Goal: Task Accomplishment & Management: Complete application form

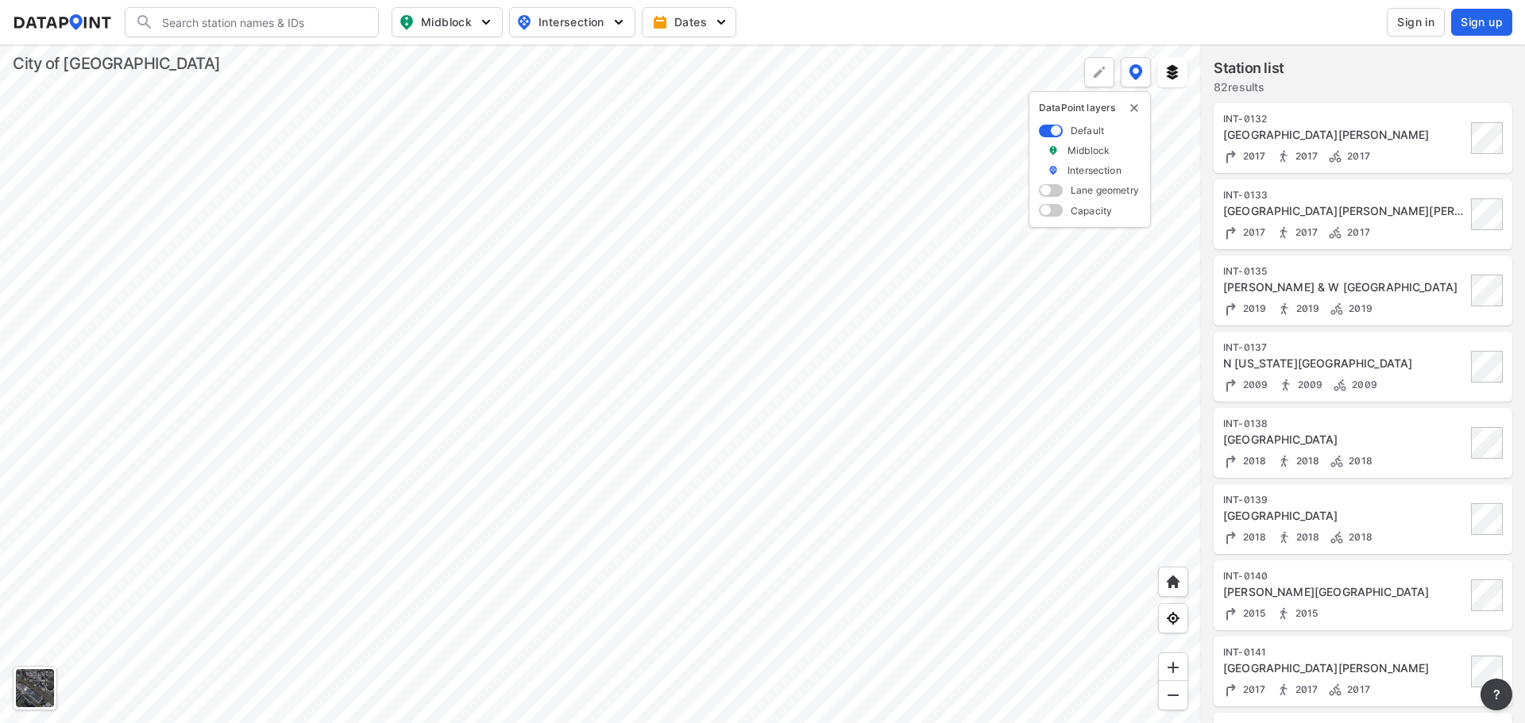
click at [777, 249] on div at bounding box center [600, 383] width 1201 height 679
click at [781, 245] on div at bounding box center [600, 383] width 1201 height 679
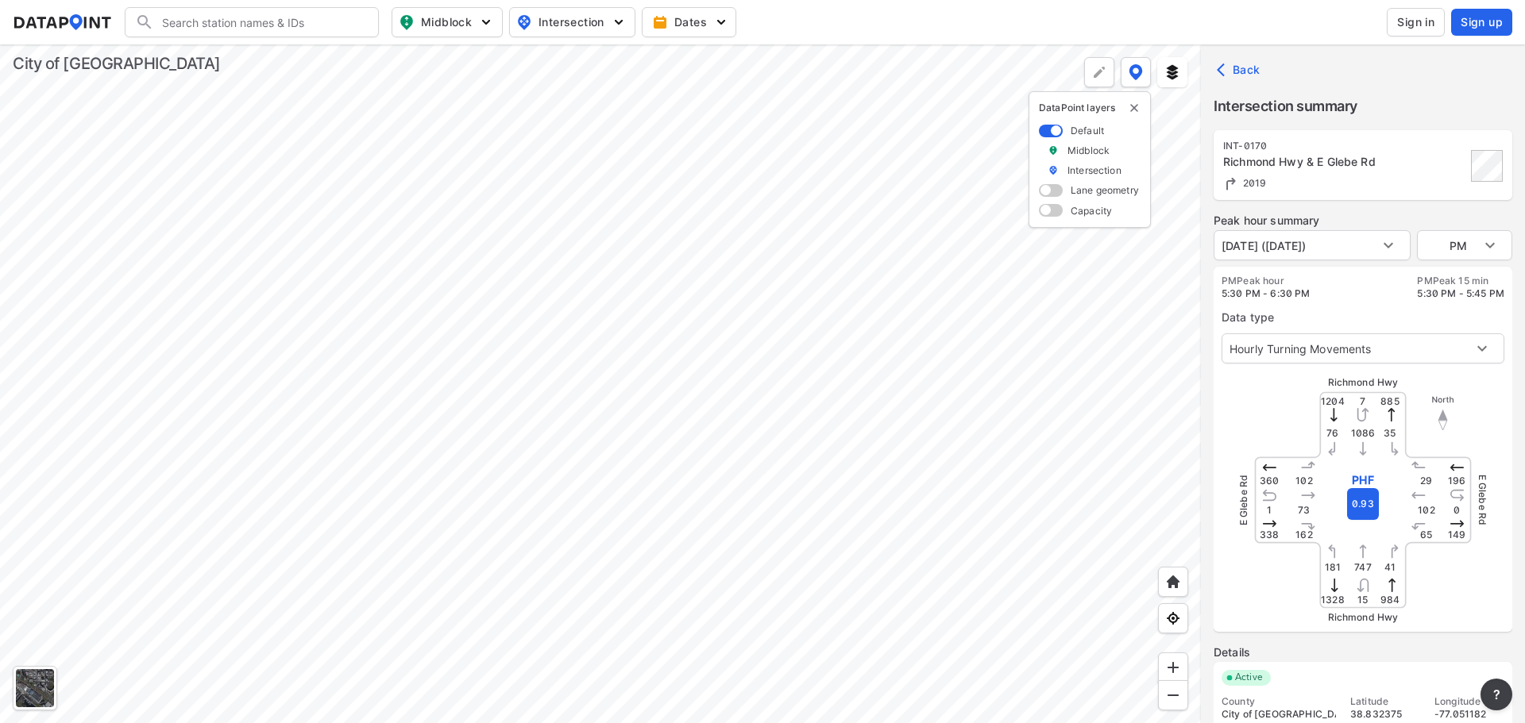
click at [812, 553] on div at bounding box center [600, 383] width 1201 height 679
click at [786, 384] on div at bounding box center [600, 383] width 1201 height 679
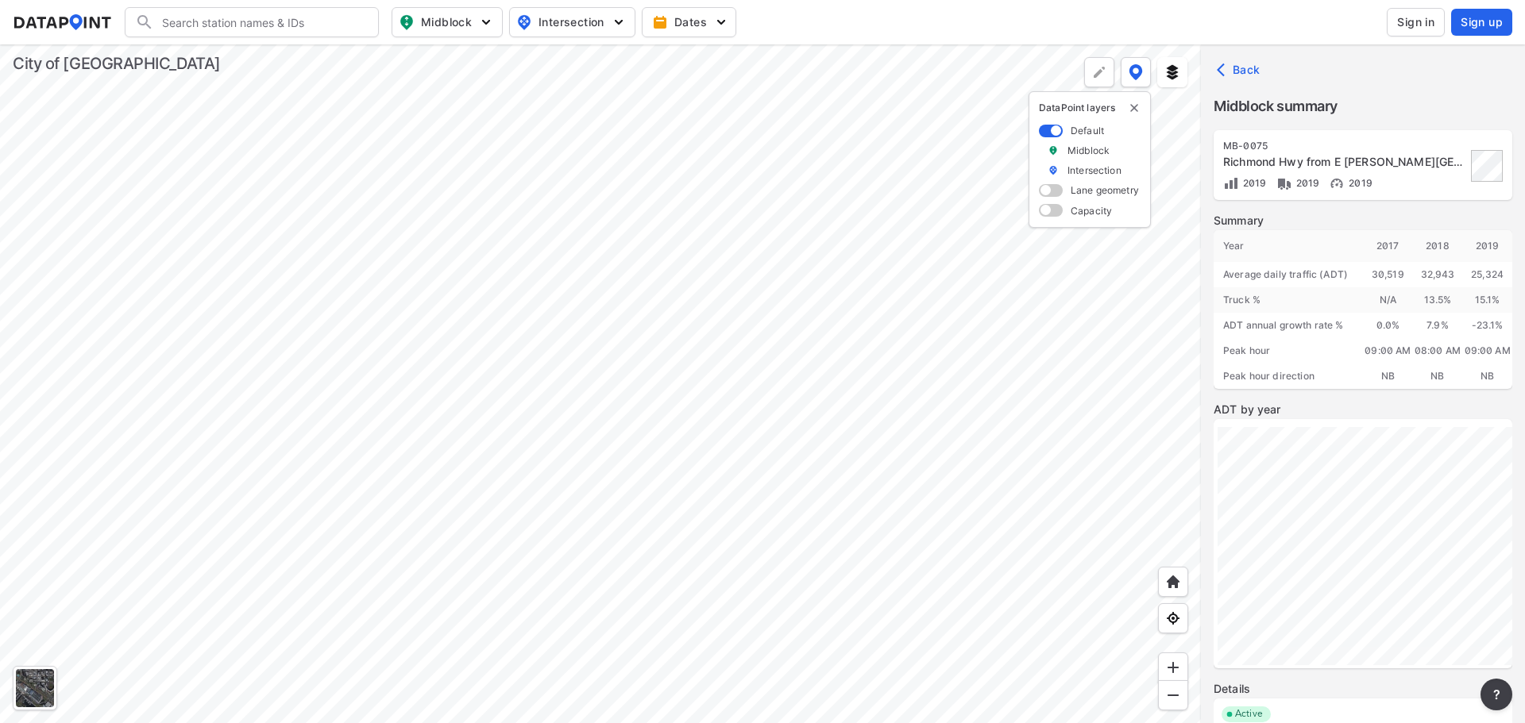
click at [802, 540] on div at bounding box center [600, 383] width 1201 height 679
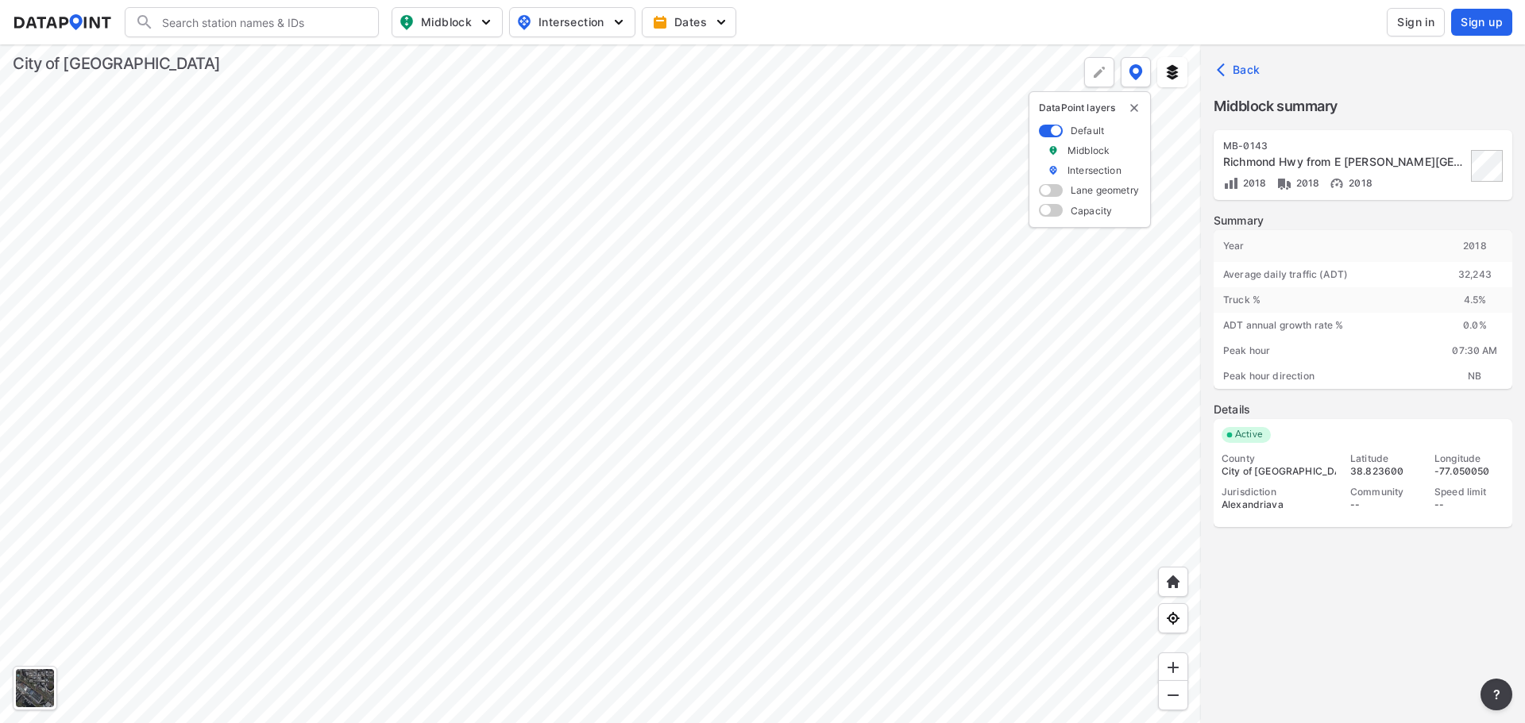
click at [799, 499] on div at bounding box center [600, 383] width 1201 height 679
click at [779, 537] on div at bounding box center [600, 383] width 1201 height 679
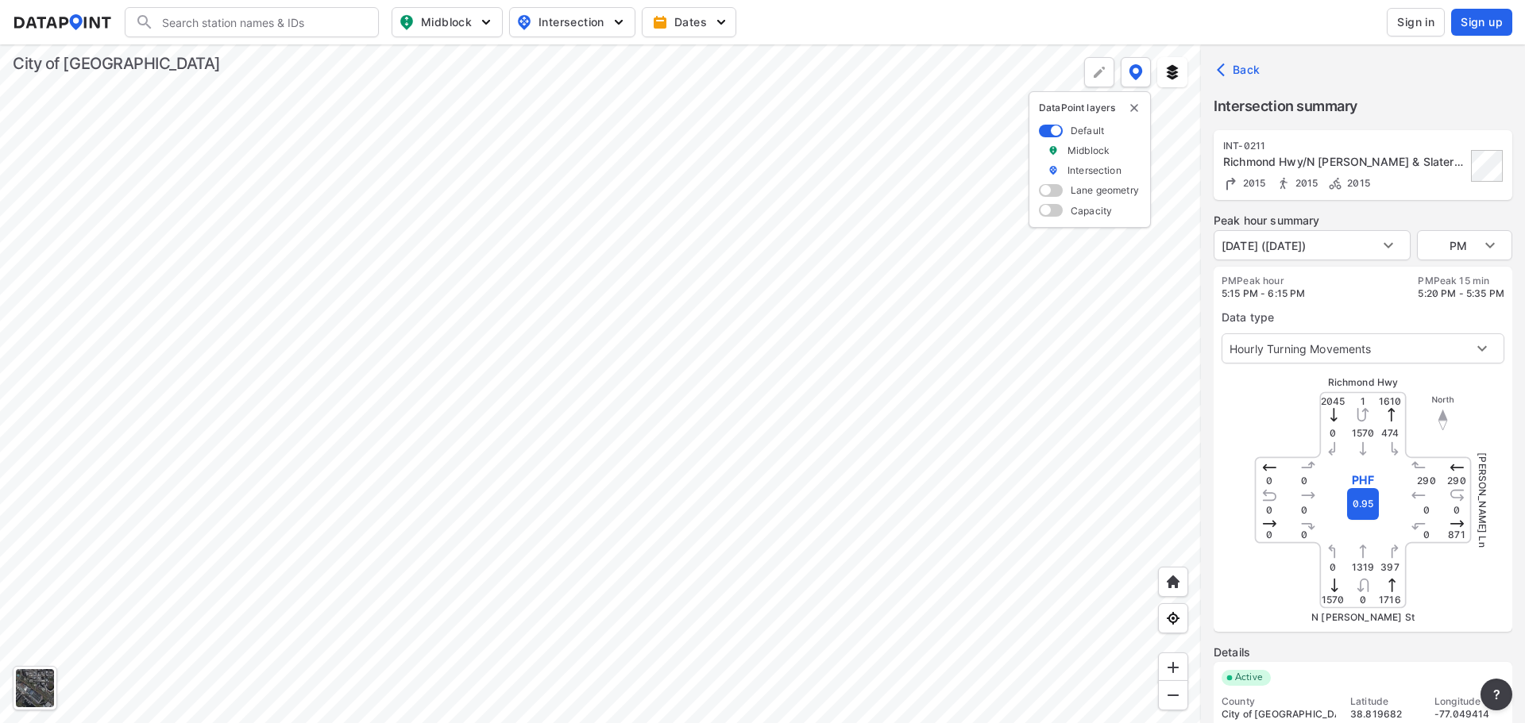
click at [723, 38] on header "Search Please enter a search term. Midblock Intersection Dates Sign in Sign up" at bounding box center [762, 22] width 1525 height 44
click at [723, 53] on div at bounding box center [600, 383] width 1201 height 679
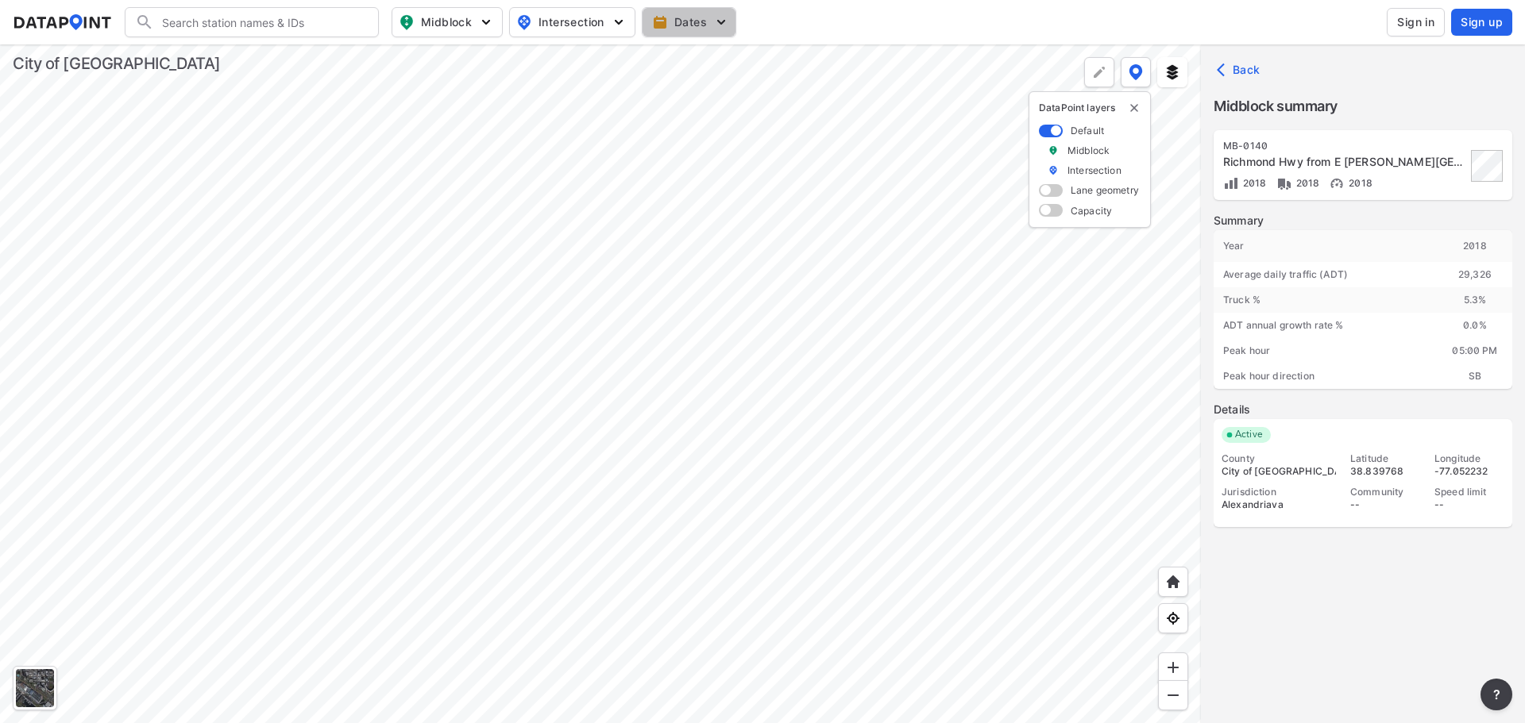
click at [718, 14] on img "button" at bounding box center [721, 22] width 16 height 16
click at [683, 60] on span "button" at bounding box center [701, 58] width 58 height 16
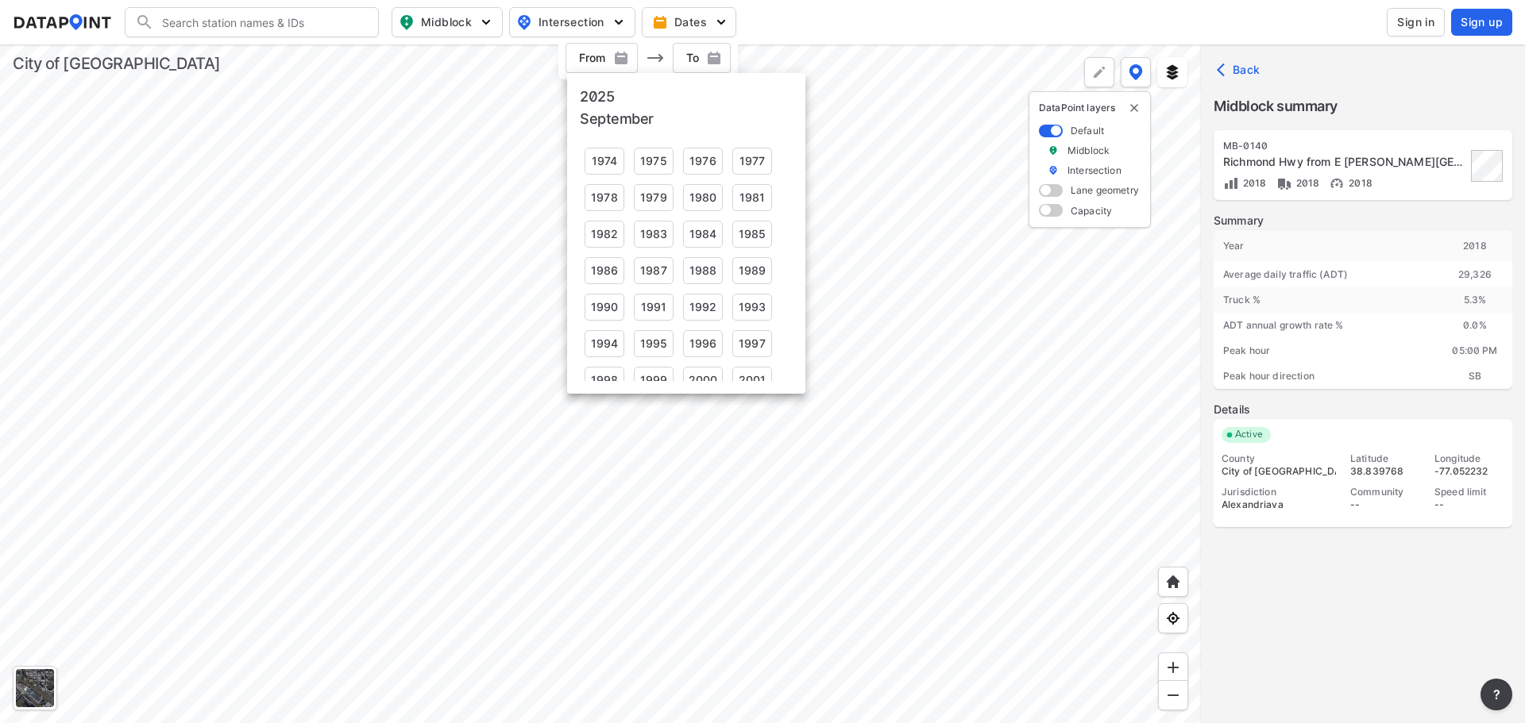
scroll to position [237, 0]
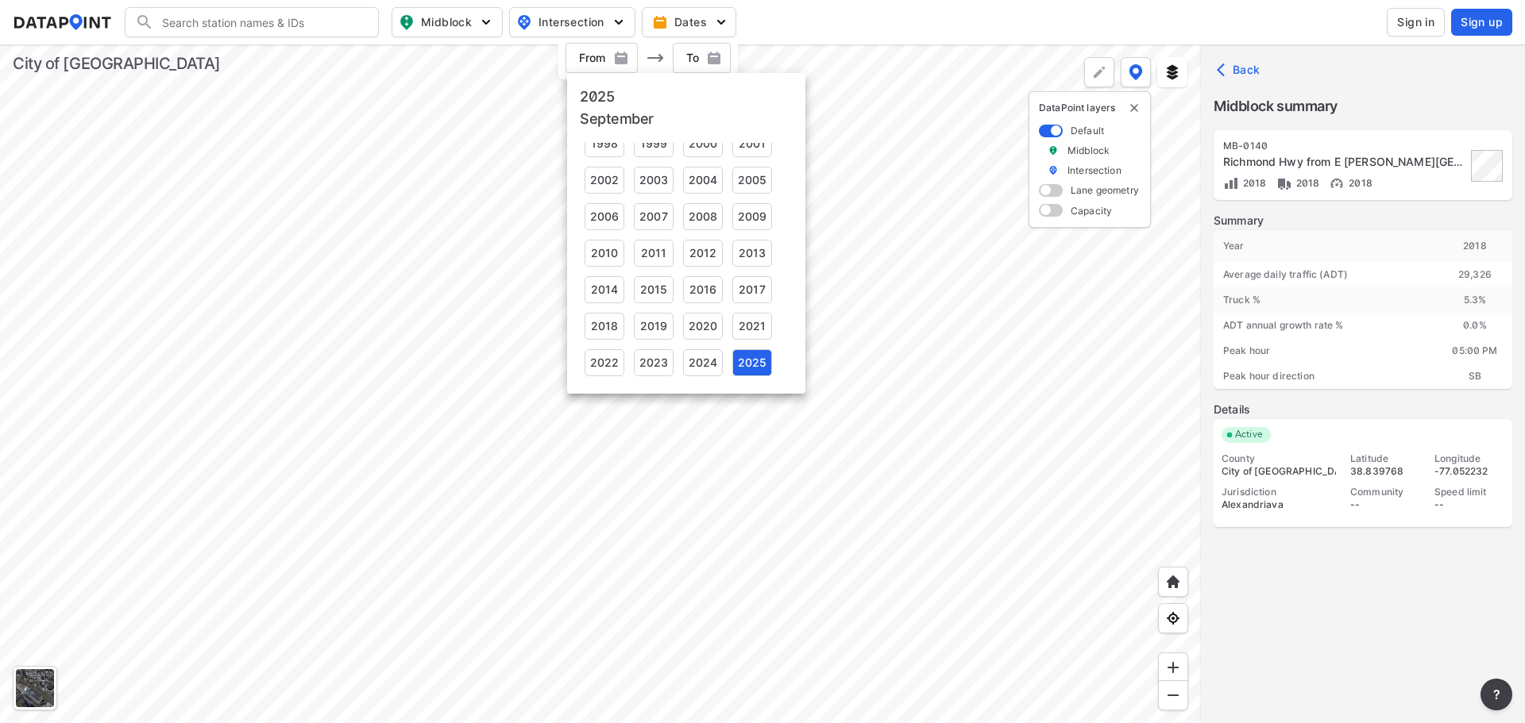
click at [738, 355] on div "2025" at bounding box center [752, 362] width 40 height 27
type input "[DATE]"
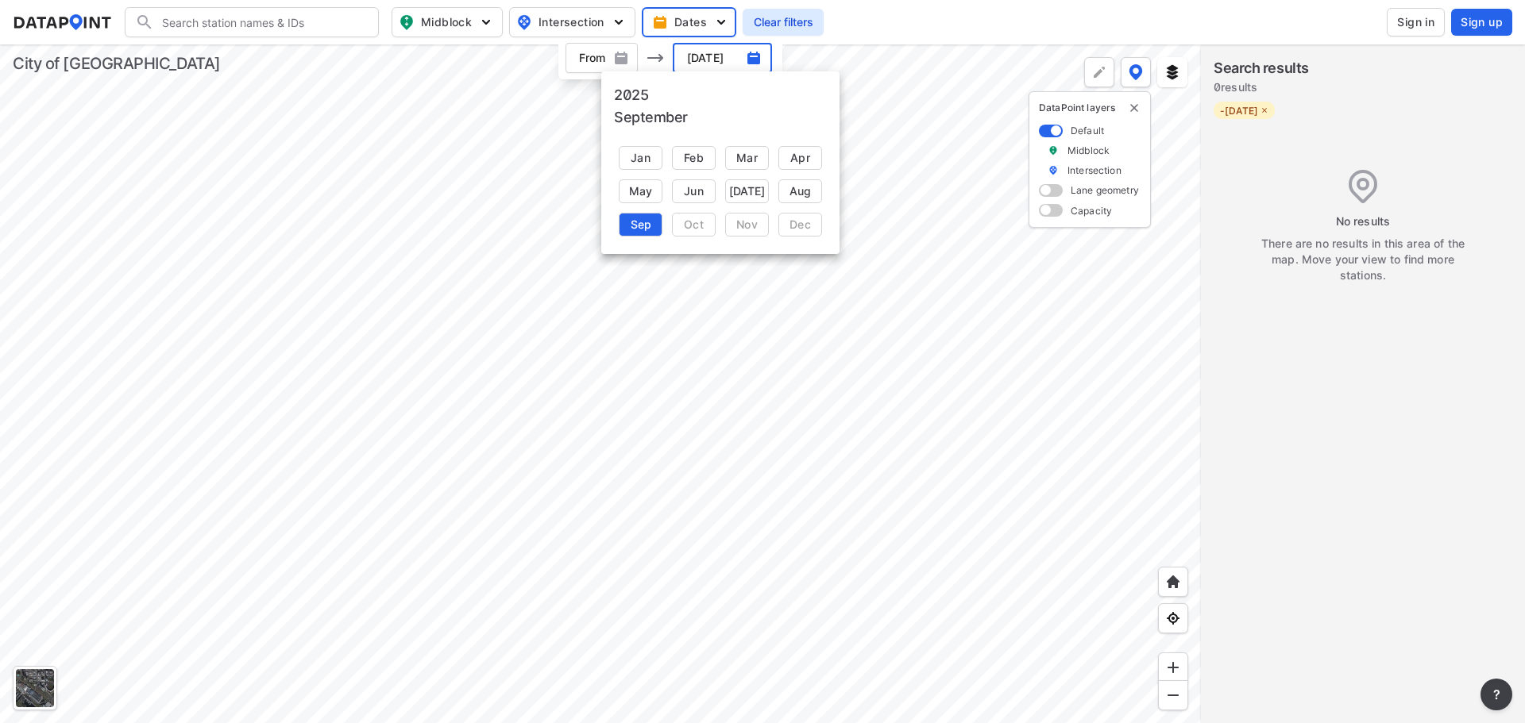
click at [593, 52] on div at bounding box center [762, 361] width 1525 height 723
click at [593, 60] on span "button" at bounding box center [601, 58] width 72 height 16
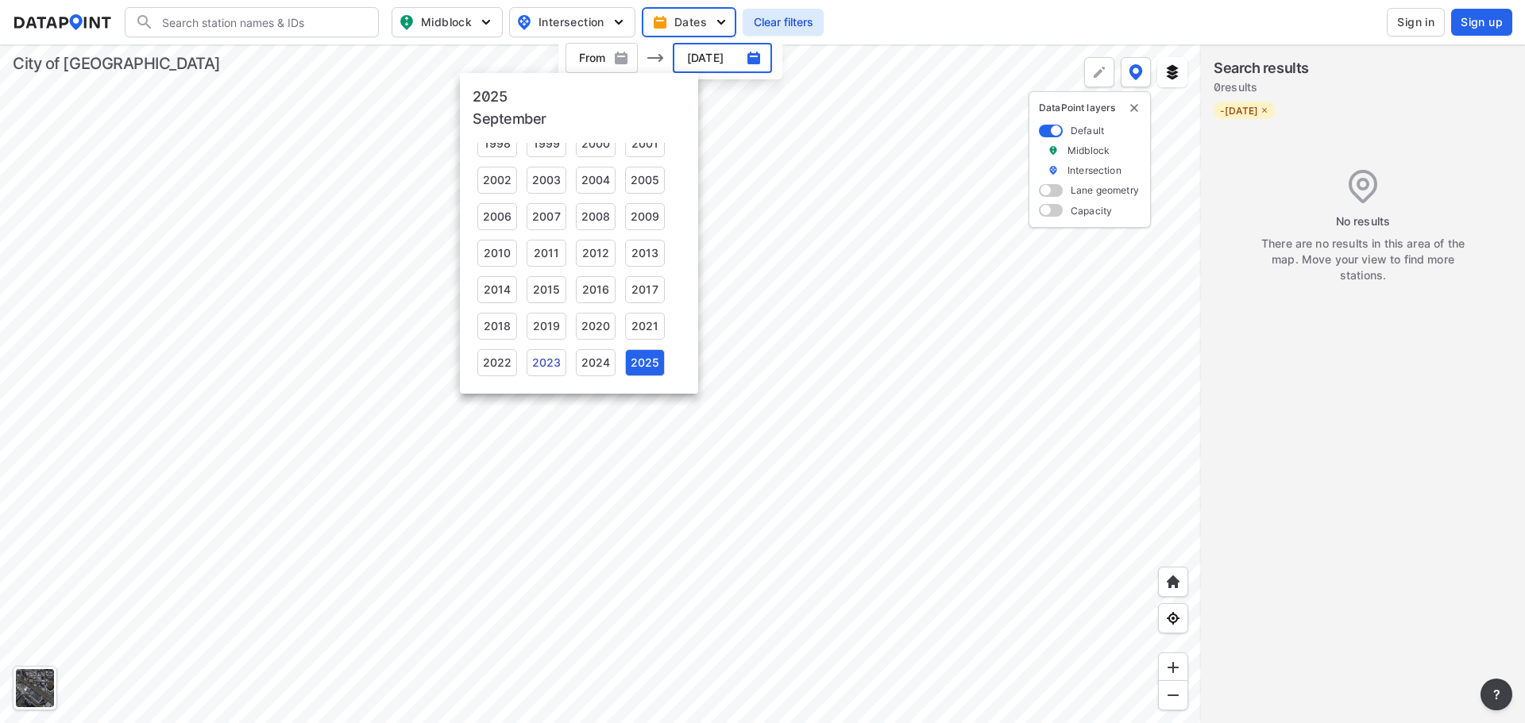
click at [553, 364] on div "2023" at bounding box center [546, 362] width 40 height 27
type input "[DATE]"
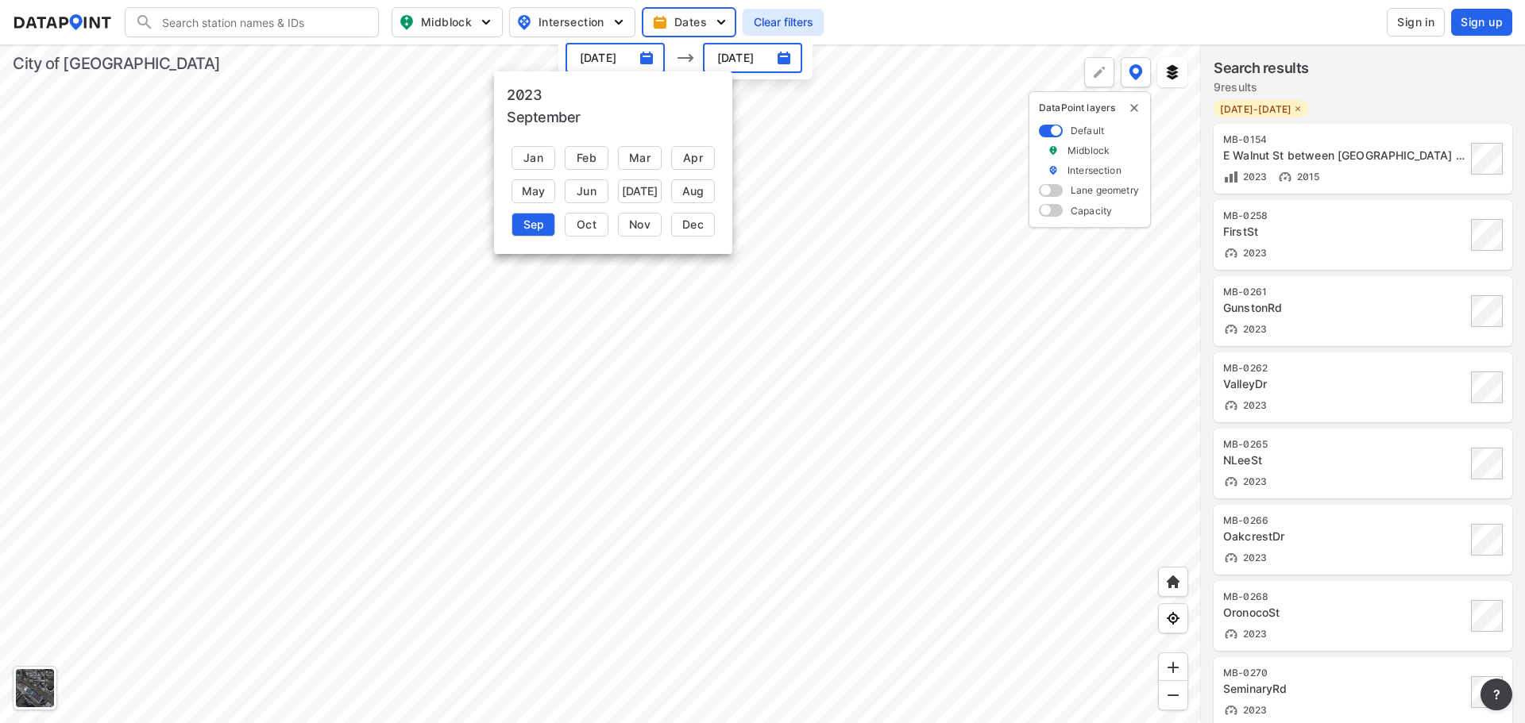
click at [846, 280] on div at bounding box center [762, 361] width 1525 height 723
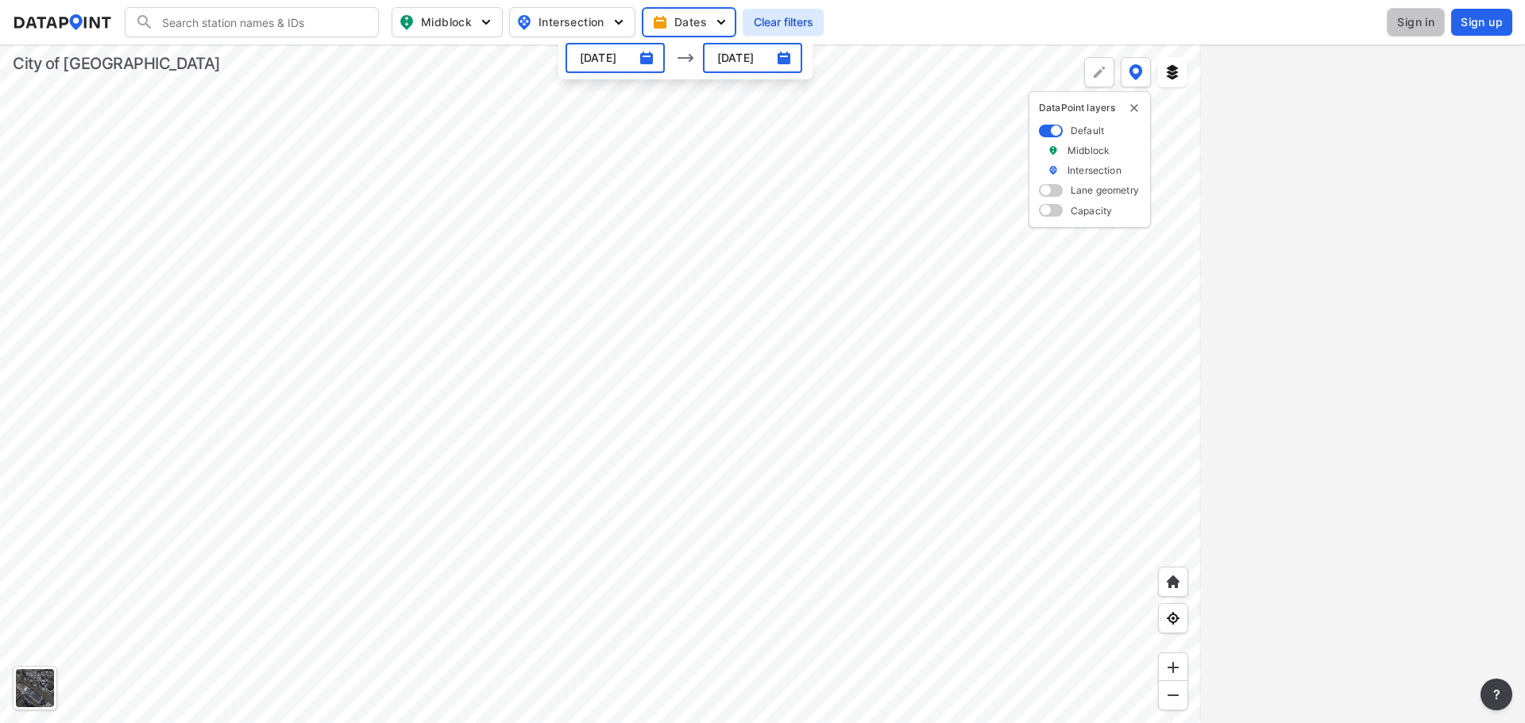
click at [1421, 23] on span "Sign in" at bounding box center [1415, 22] width 37 height 16
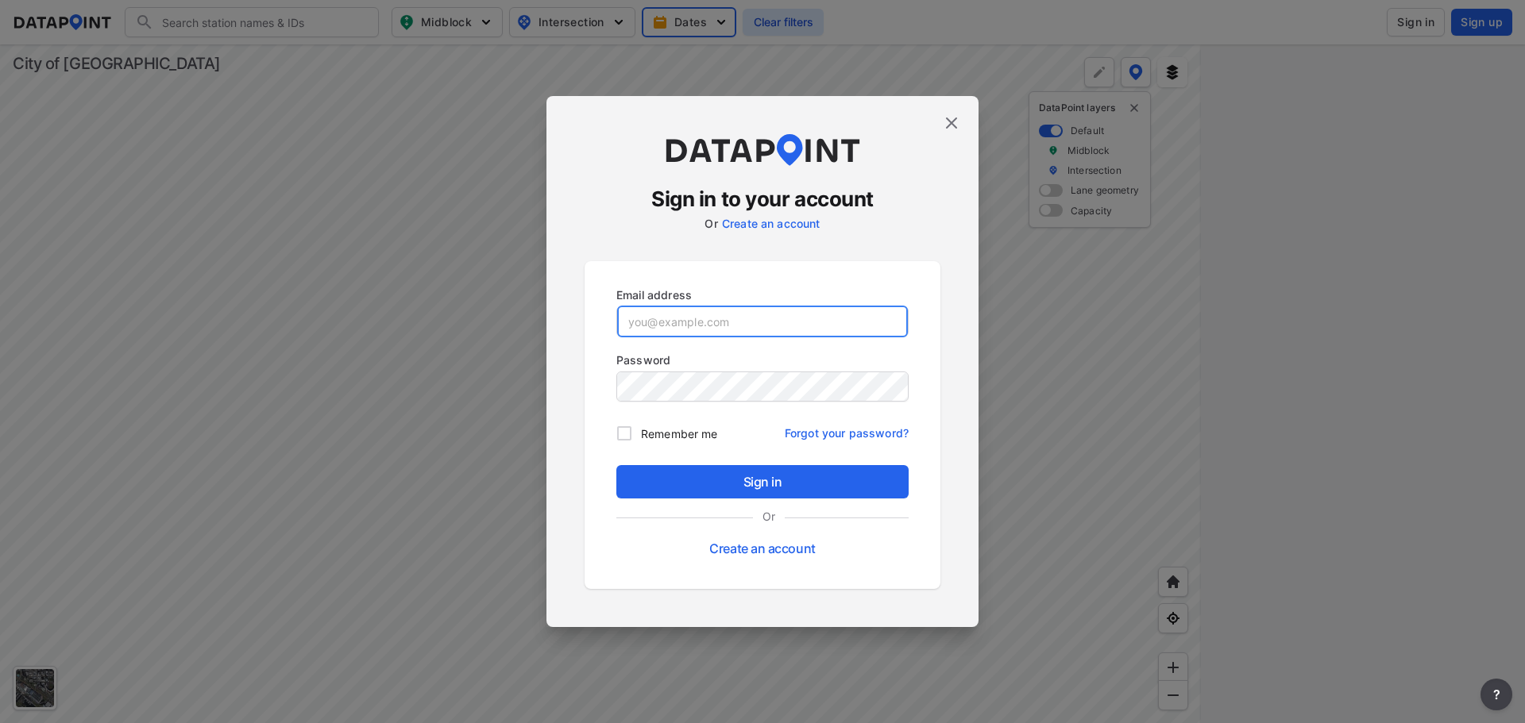
click at [765, 322] on input "email" at bounding box center [762, 322] width 291 height 32
type input "[PERSON_NAME][EMAIL_ADDRESS][PERSON_NAME][DOMAIN_NAME]"
click at [852, 434] on link "Forgot your password?" at bounding box center [847, 429] width 124 height 25
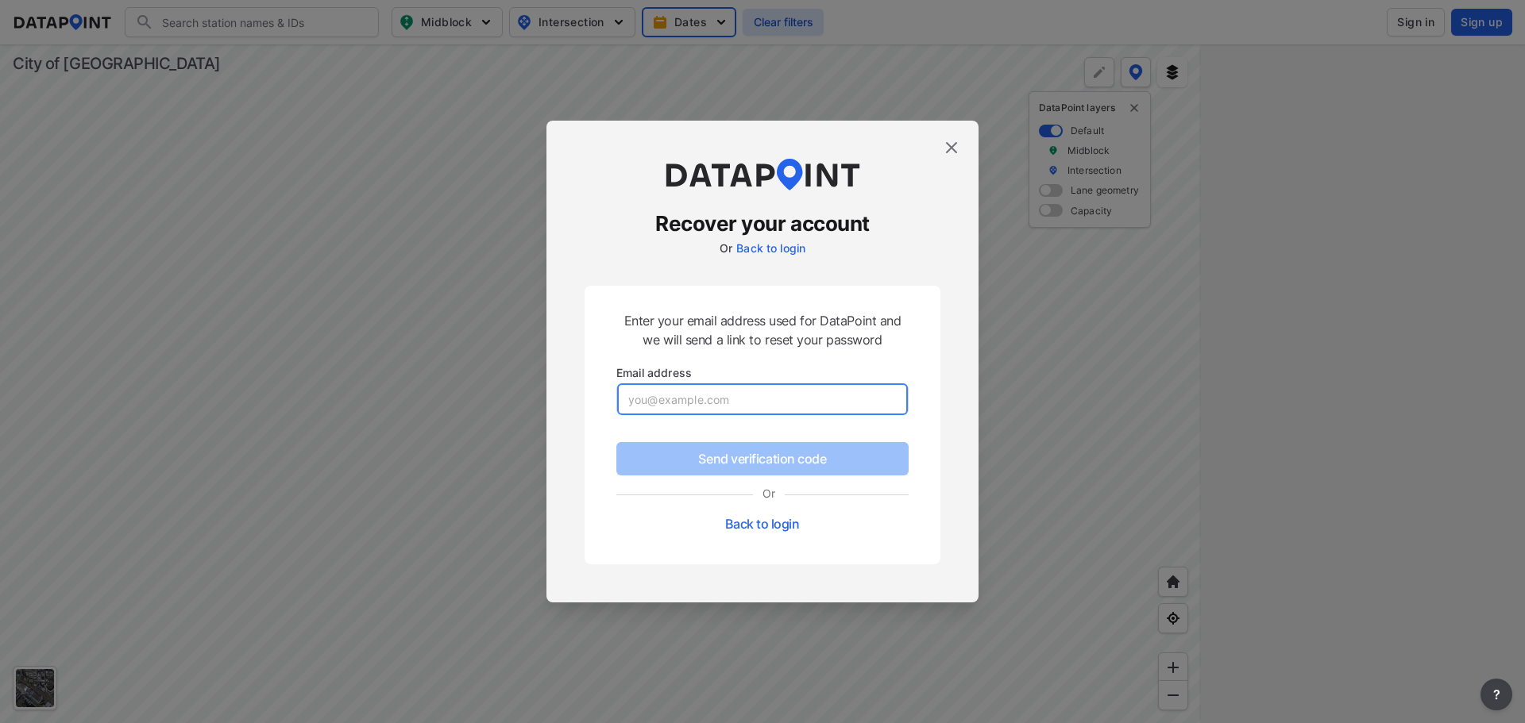
click at [689, 398] on input "email" at bounding box center [762, 400] width 291 height 32
type input "[PERSON_NAME][EMAIL_ADDRESS][PERSON_NAME][DOMAIN_NAME]"
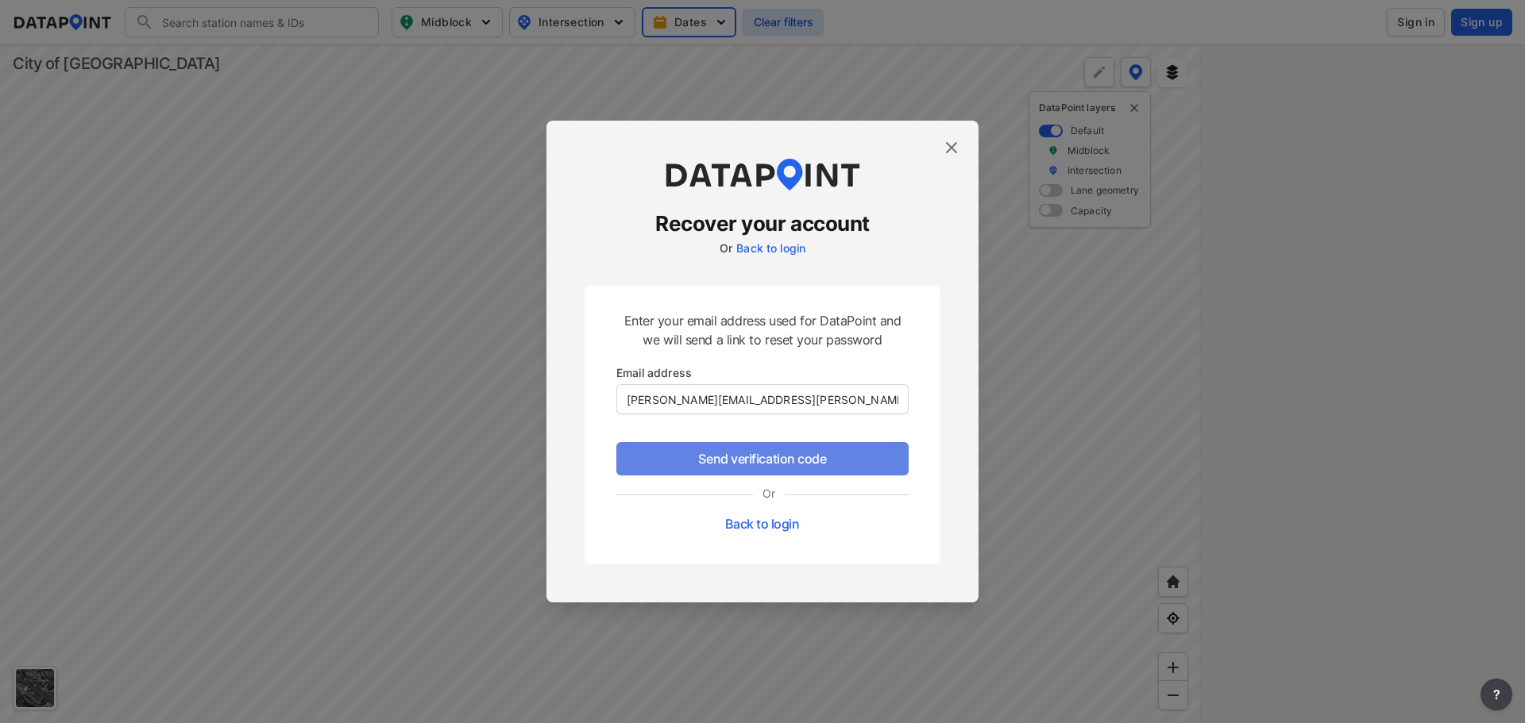
click at [744, 471] on button "Send verification code" at bounding box center [762, 458] width 292 height 33
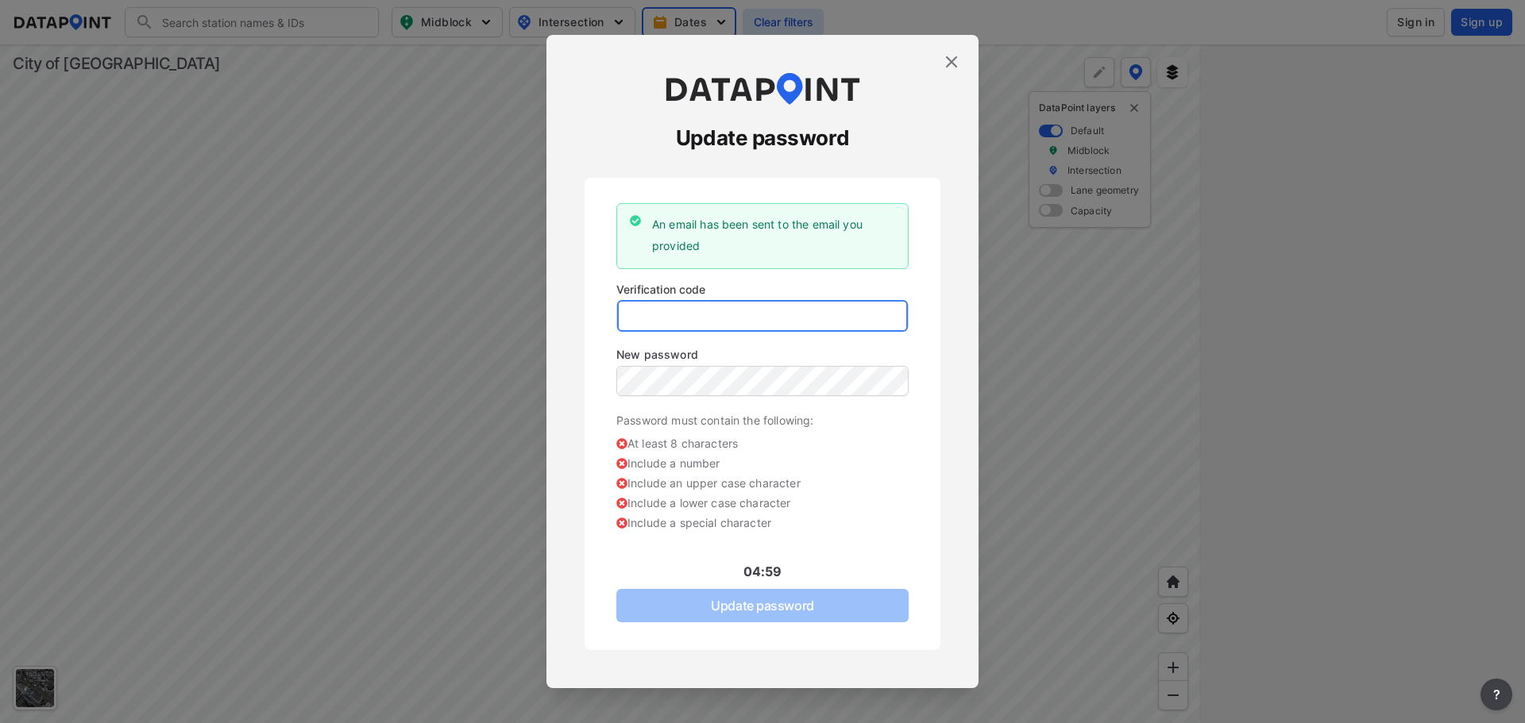
click at [747, 319] on input "tel" at bounding box center [762, 316] width 291 height 32
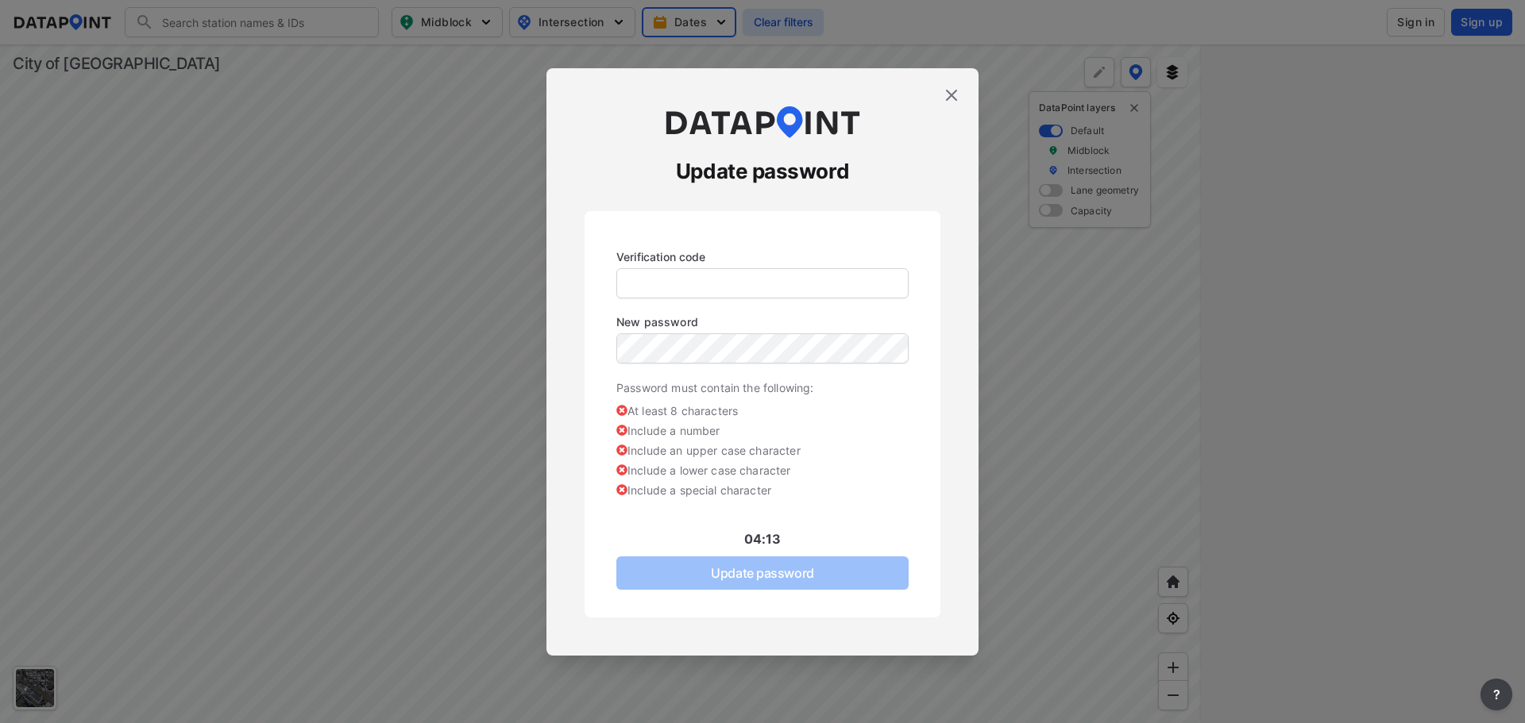
click at [719, 573] on div "Update password" at bounding box center [762, 575] width 292 height 36
click at [657, 286] on input "tel" at bounding box center [762, 284] width 291 height 32
click at [736, 245] on div "Verification code" at bounding box center [762, 274] width 305 height 65
click at [948, 98] on img at bounding box center [951, 95] width 19 height 19
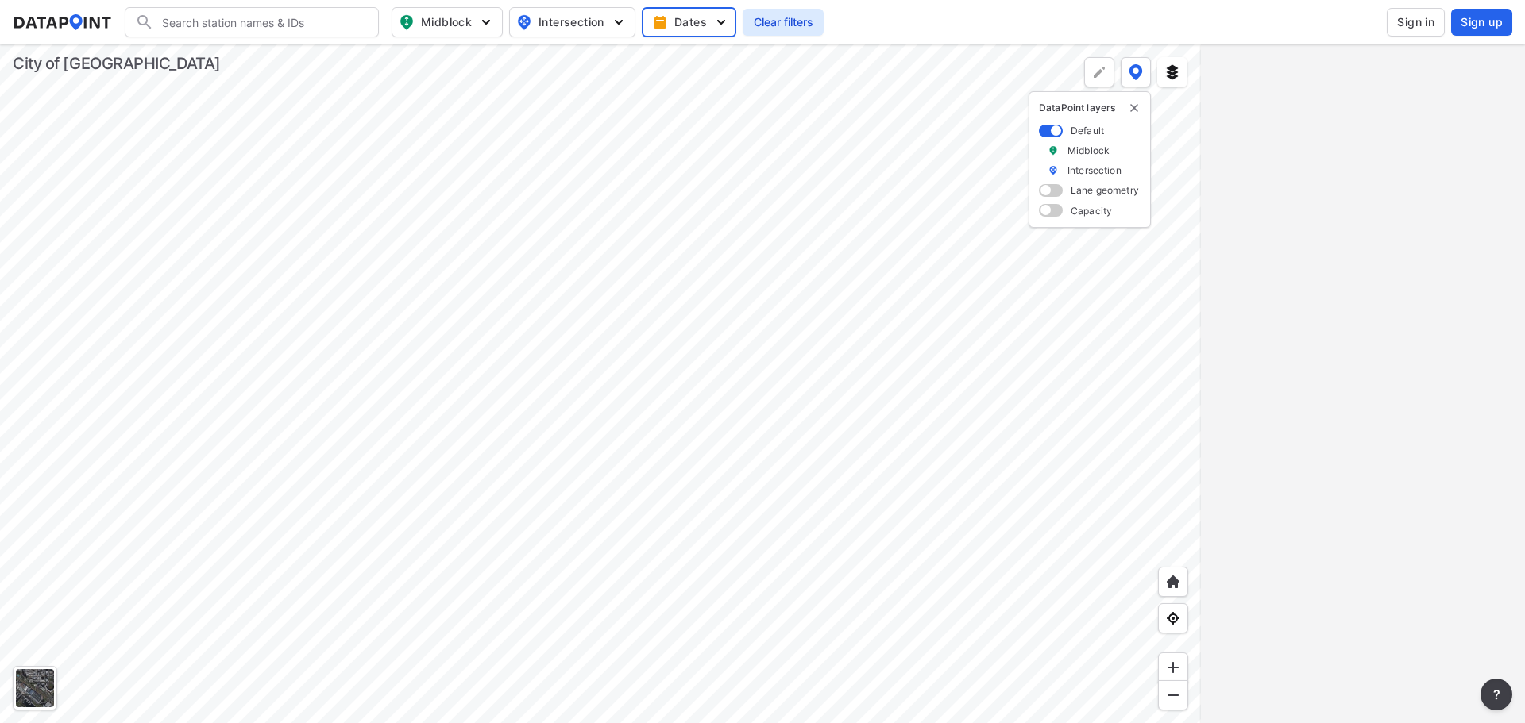
click at [1421, 21] on span "Sign in" at bounding box center [1415, 22] width 37 height 16
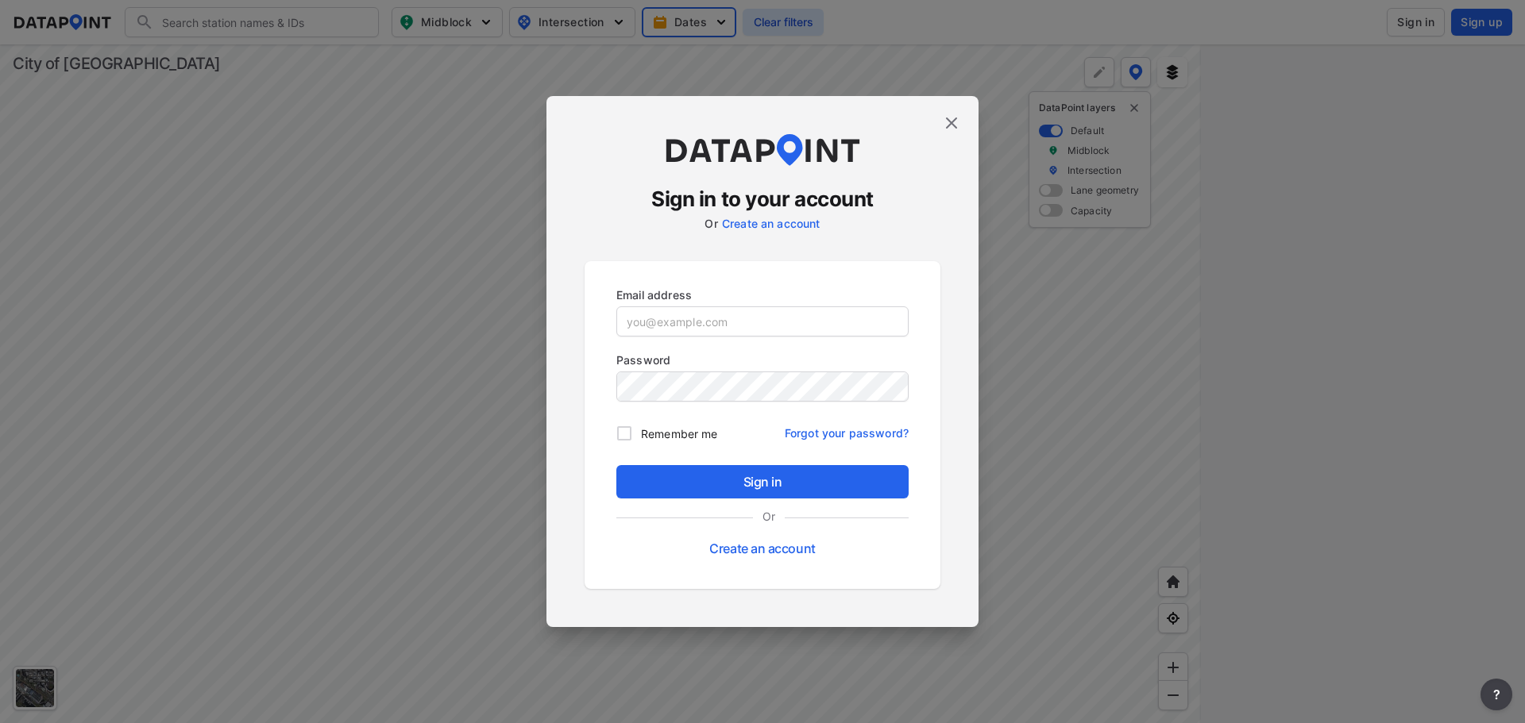
click at [757, 541] on p "Create an account" at bounding box center [762, 540] width 292 height 43
click at [761, 549] on link "Create an account" at bounding box center [762, 549] width 106 height 16
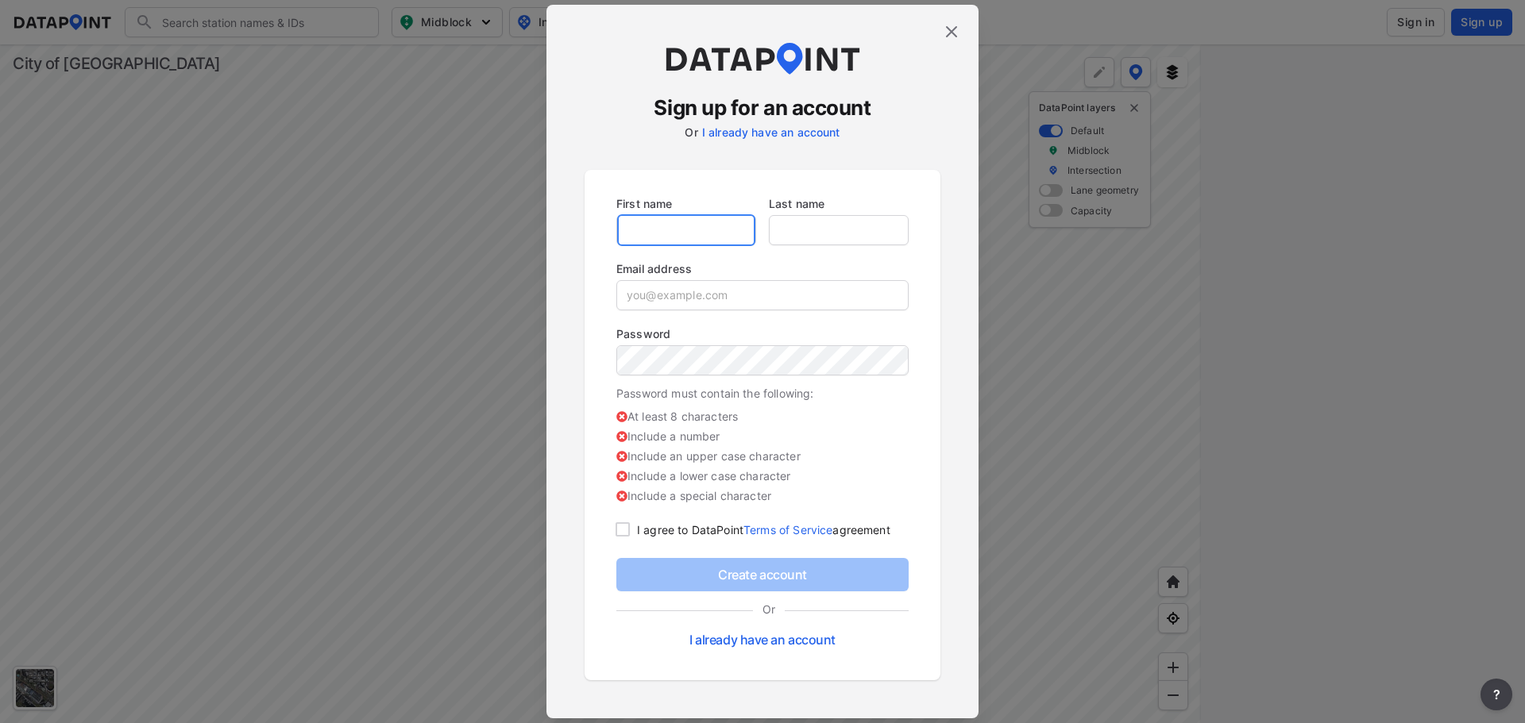
click at [720, 229] on input "text" at bounding box center [686, 230] width 138 height 32
type input "[PERSON_NAME]"
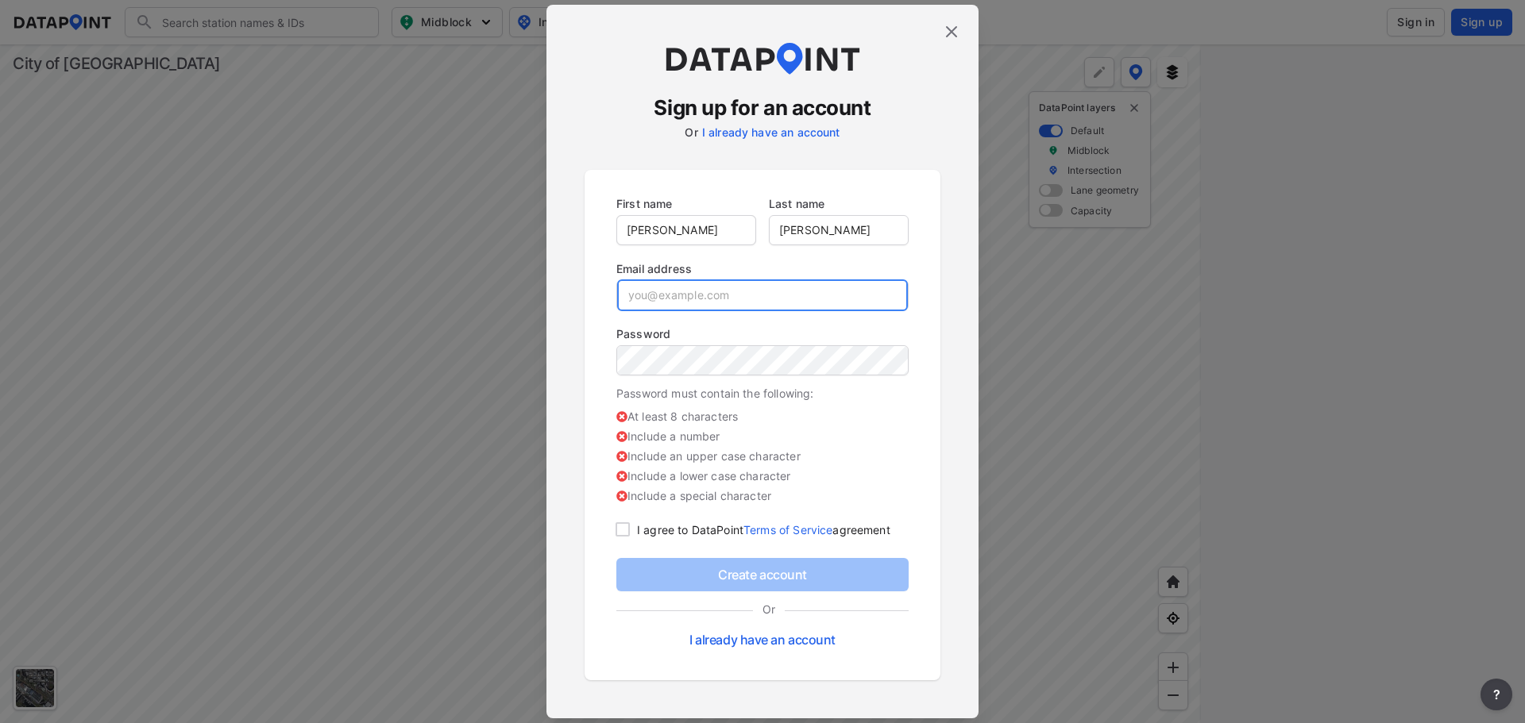
type input "[PERSON_NAME][EMAIL_ADDRESS][PERSON_NAME][DOMAIN_NAME]"
click at [625, 530] on input "checkbox" at bounding box center [621, 529] width 29 height 19
checkbox input "true"
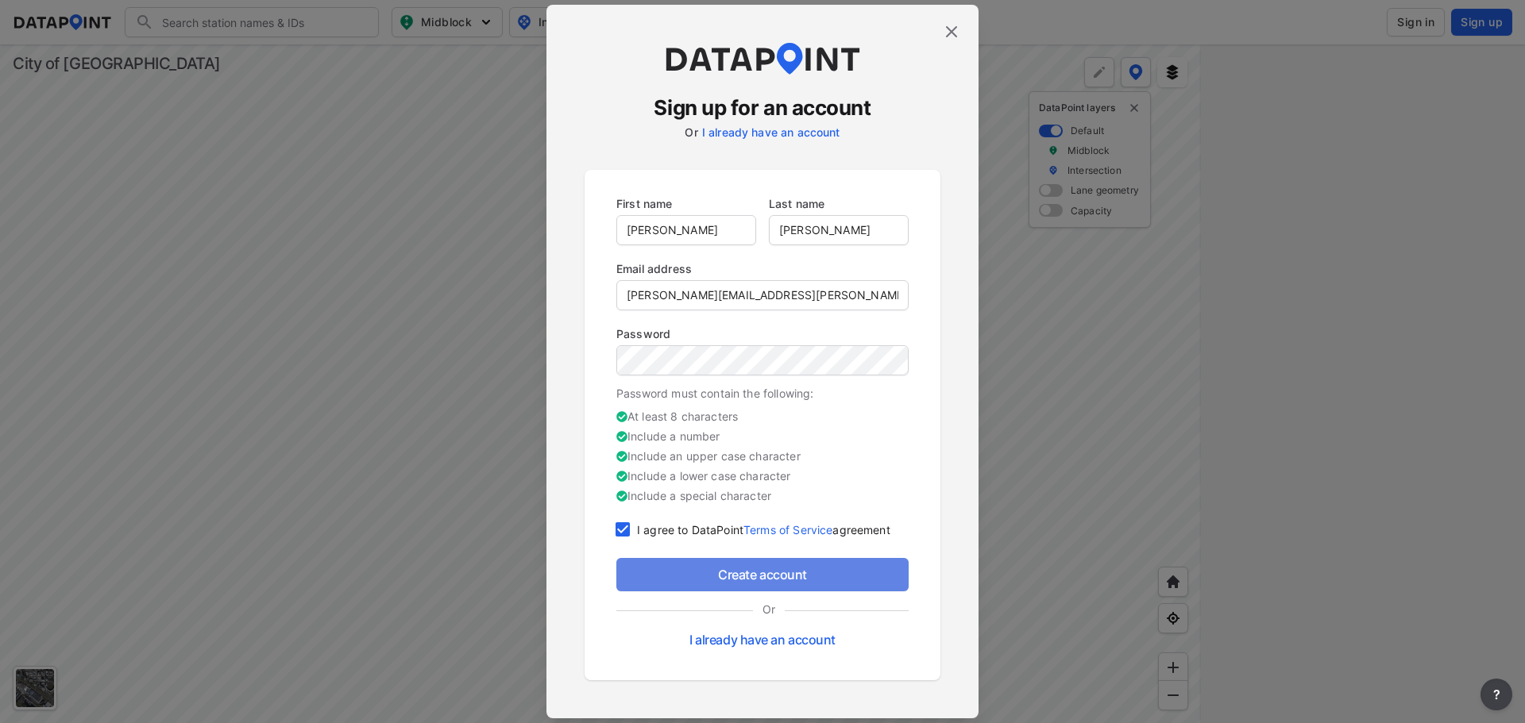
click at [752, 578] on span "Create account" at bounding box center [762, 574] width 267 height 19
checkbox input "true"
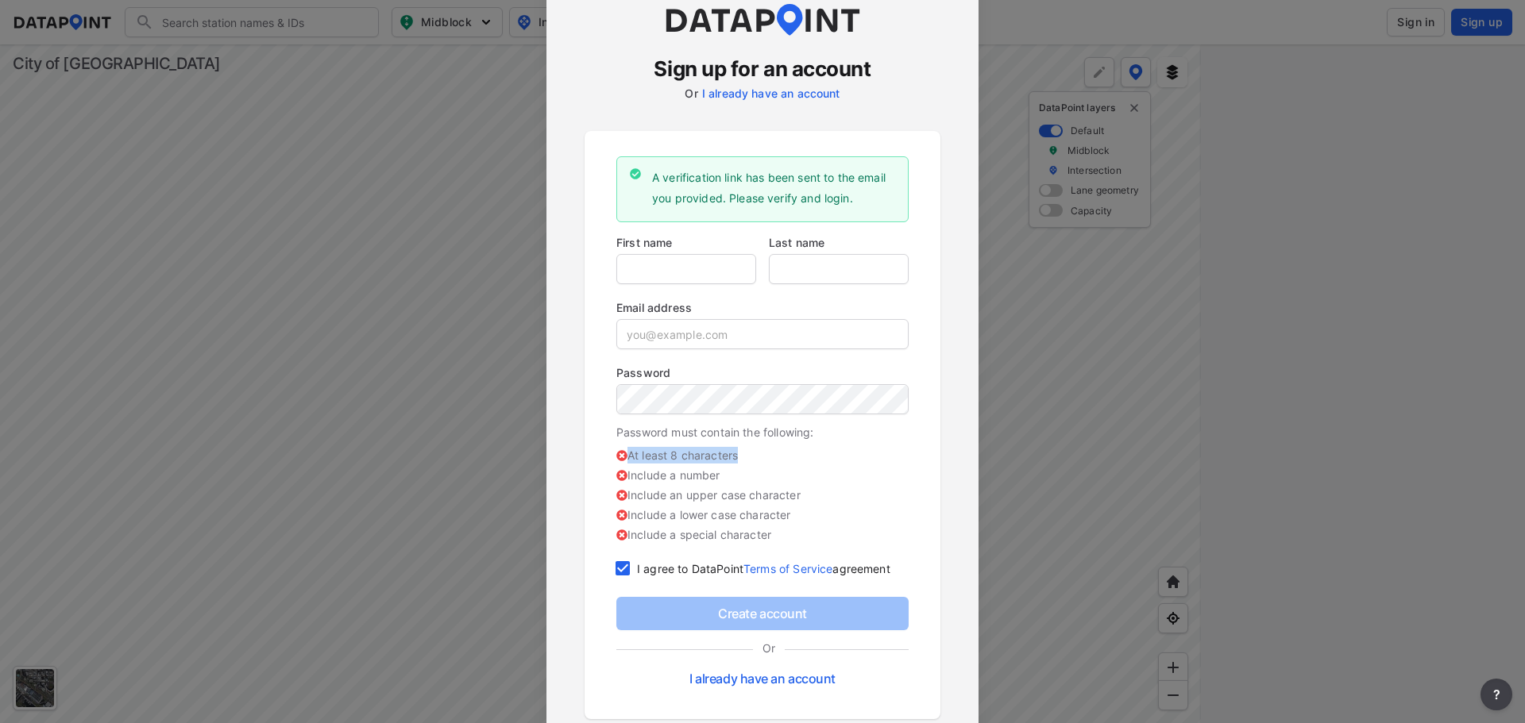
drag, startPoint x: 126, startPoint y: 482, endPoint x: 439, endPoint y: 458, distance: 313.8
click at [439, 458] on div "Sign up for an account Or I already have an account A verification link has bee…" at bounding box center [762, 361] width 1525 height 723
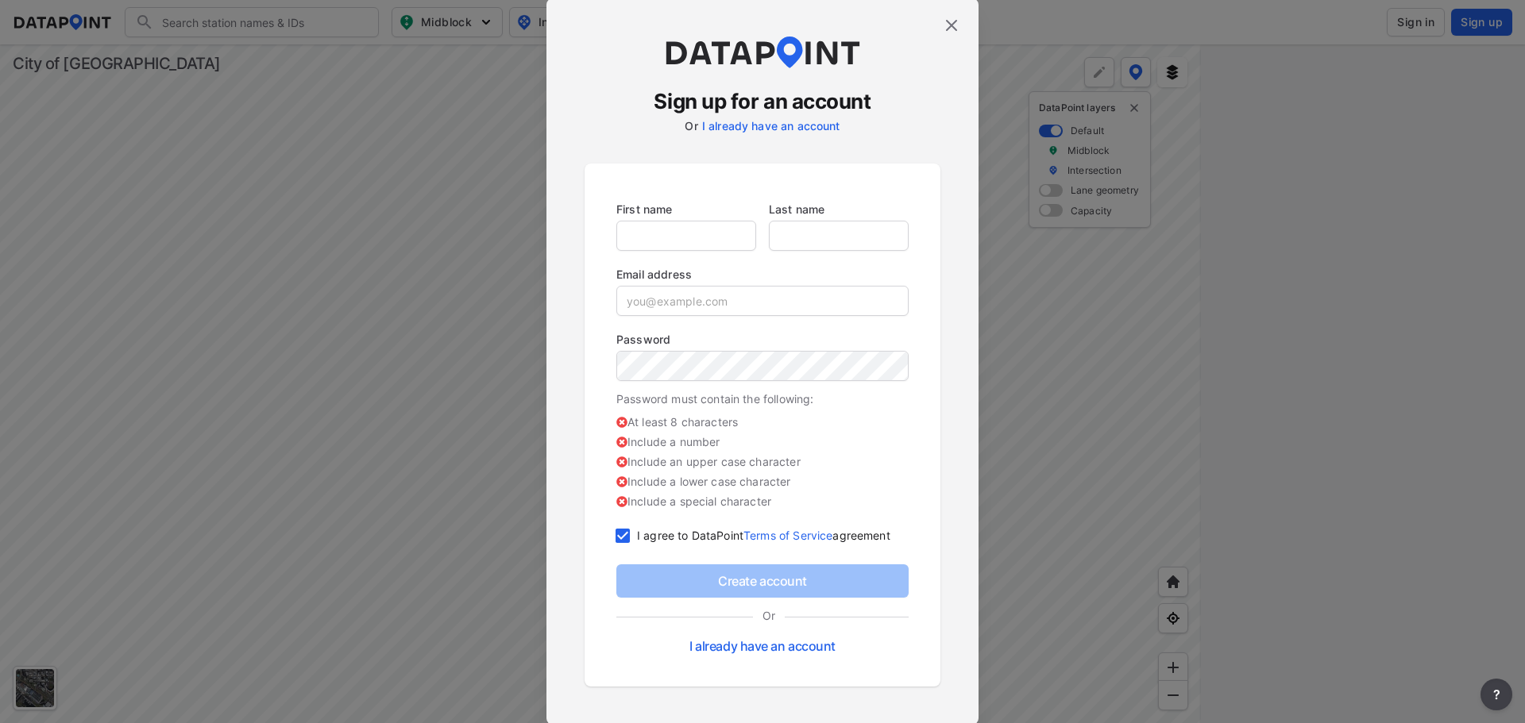
click at [948, 35] on div "Sign up for an account Or I already have an account First name Last name Email …" at bounding box center [762, 361] width 432 height 726
click at [951, 26] on img at bounding box center [951, 25] width 19 height 19
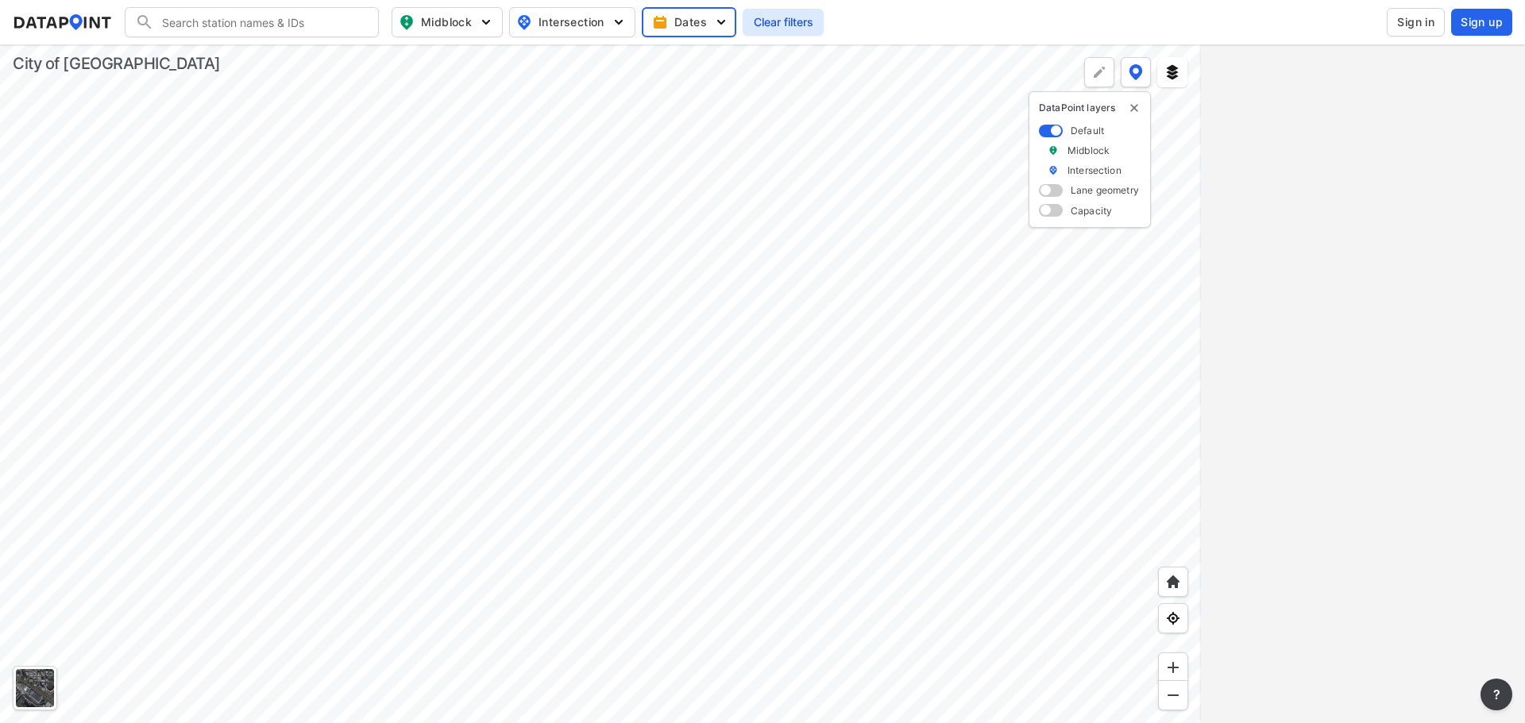
click at [664, 359] on div at bounding box center [600, 383] width 1201 height 679
click at [327, 27] on input "Search" at bounding box center [261, 22] width 214 height 25
click at [1131, 109] on img "delete" at bounding box center [1134, 108] width 13 height 13
click at [1172, 72] on img at bounding box center [1172, 72] width 16 height 16
click at [1098, 318] on div at bounding box center [600, 383] width 1201 height 679
